Goal: Information Seeking & Learning: Learn about a topic

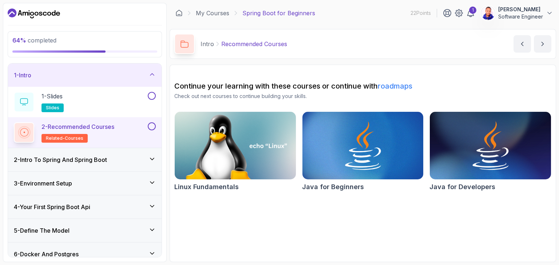
click at [135, 72] on div "1 - Intro" at bounding box center [85, 75] width 142 height 9
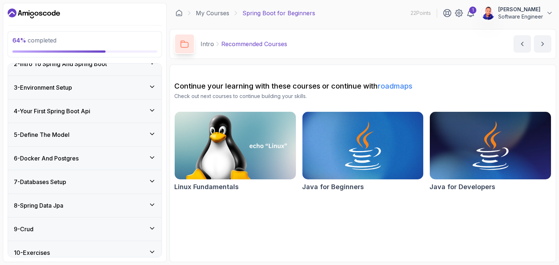
scroll to position [35, 0]
click at [73, 159] on h3 "6 - Docker And Postgres" at bounding box center [46, 158] width 65 height 9
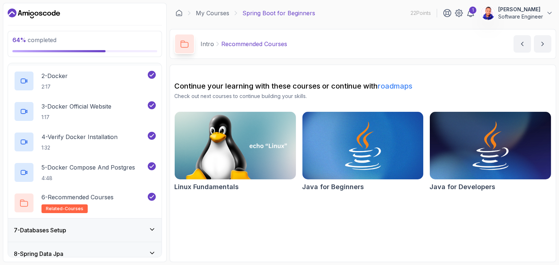
scroll to position [170, 0]
click at [98, 167] on p "5 - Docker Compose And Postgres" at bounding box center [87, 167] width 93 height 9
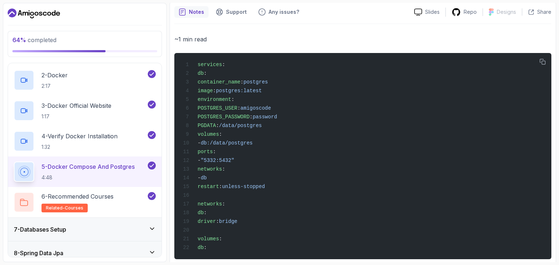
scroll to position [295, 0]
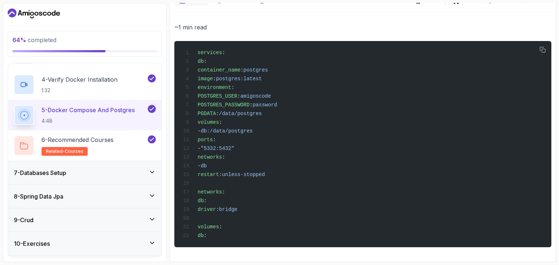
click at [56, 175] on h3 "7 - Databases Setup" at bounding box center [40, 173] width 52 height 9
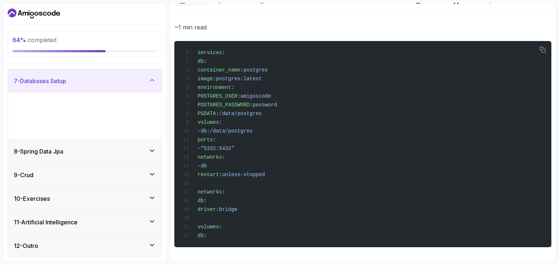
scroll to position [88, 0]
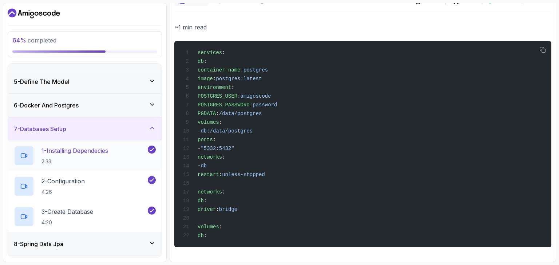
click at [91, 150] on p "1 - Installing Dependecies" at bounding box center [74, 151] width 67 height 9
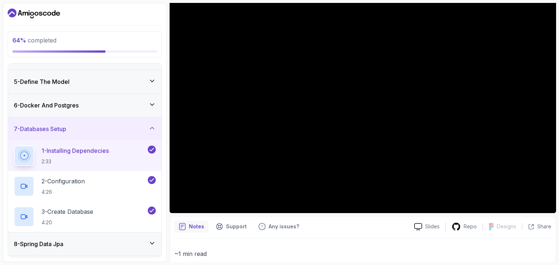
scroll to position [68, 0]
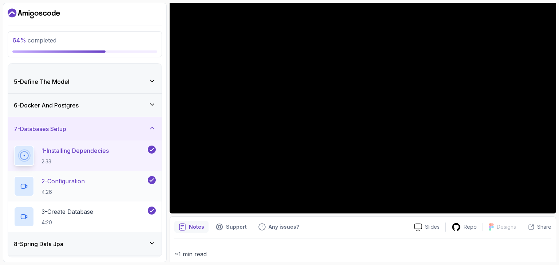
click at [75, 183] on p "2 - Configuration" at bounding box center [62, 181] width 43 height 9
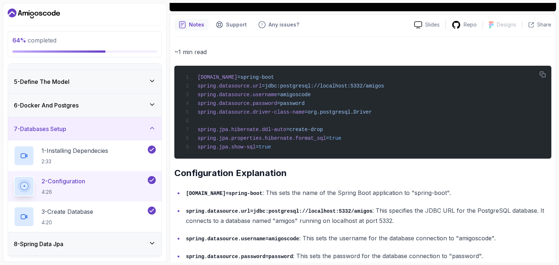
scroll to position [270, 0]
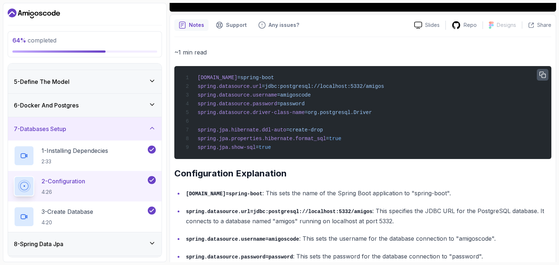
click at [541, 73] on icon "button" at bounding box center [542, 75] width 7 height 7
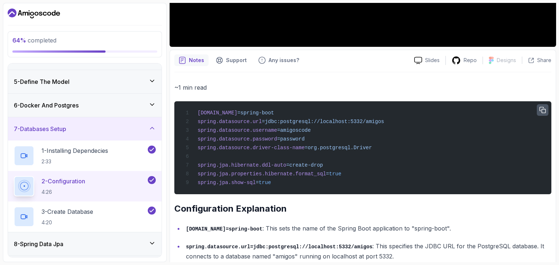
scroll to position [235, 0]
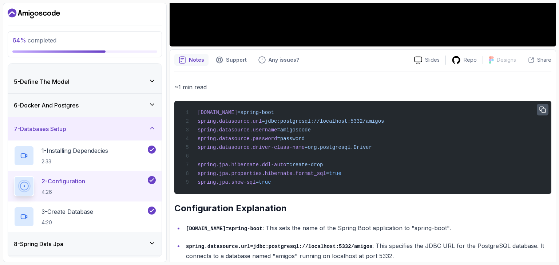
click at [545, 109] on button "button" at bounding box center [542, 110] width 12 height 12
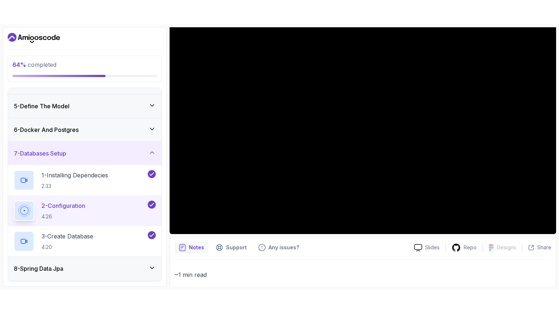
scroll to position [71, 0]
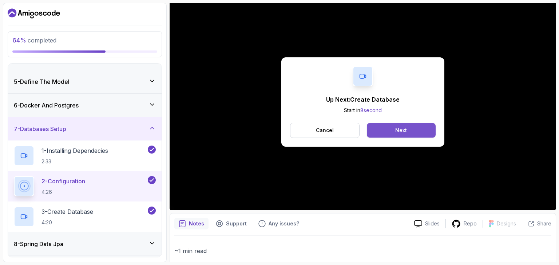
click at [395, 130] on div "Next" at bounding box center [401, 130] width 12 height 7
